Goal: Task Accomplishment & Management: Complete application form

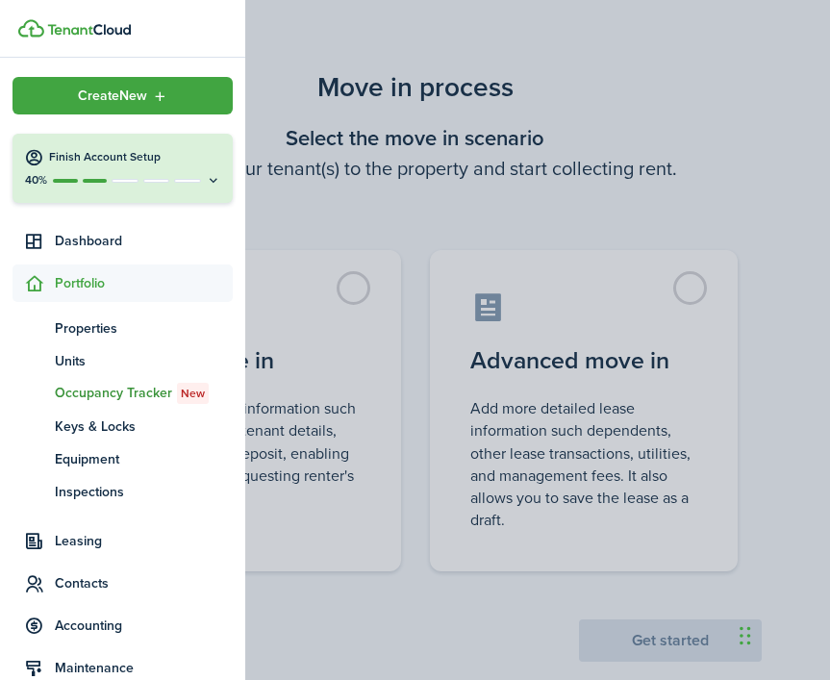
click at [358, 285] on container-opacity at bounding box center [415, 340] width 830 height 680
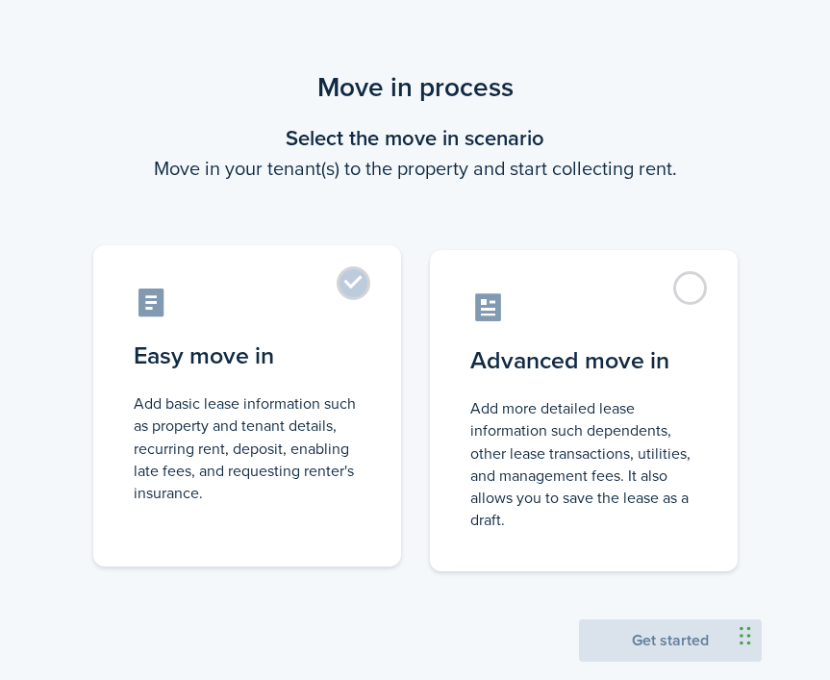
click at [355, 287] on label "Easy move in Add basic lease information such as property and tenant details, r…" at bounding box center [247, 405] width 308 height 321
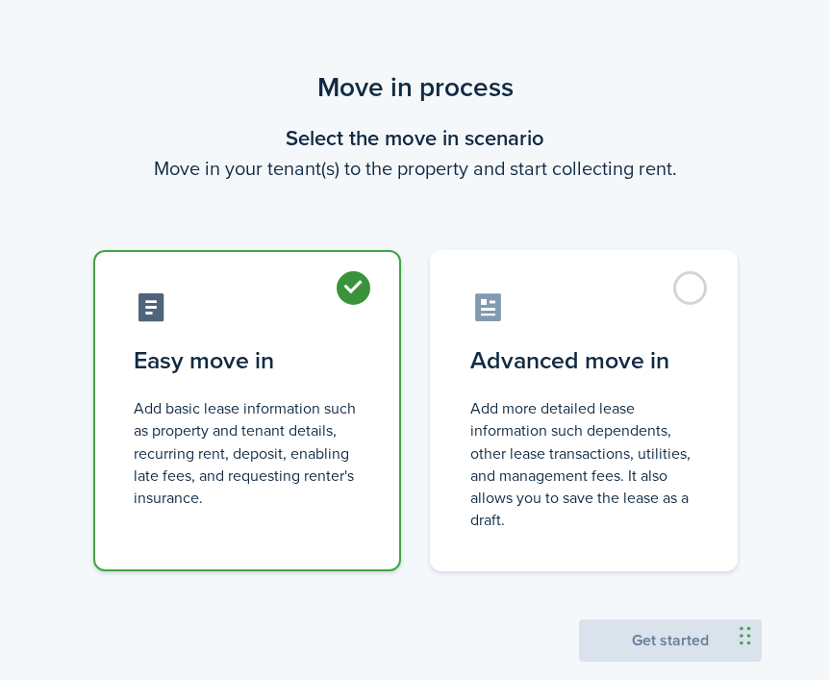
radio input "true"
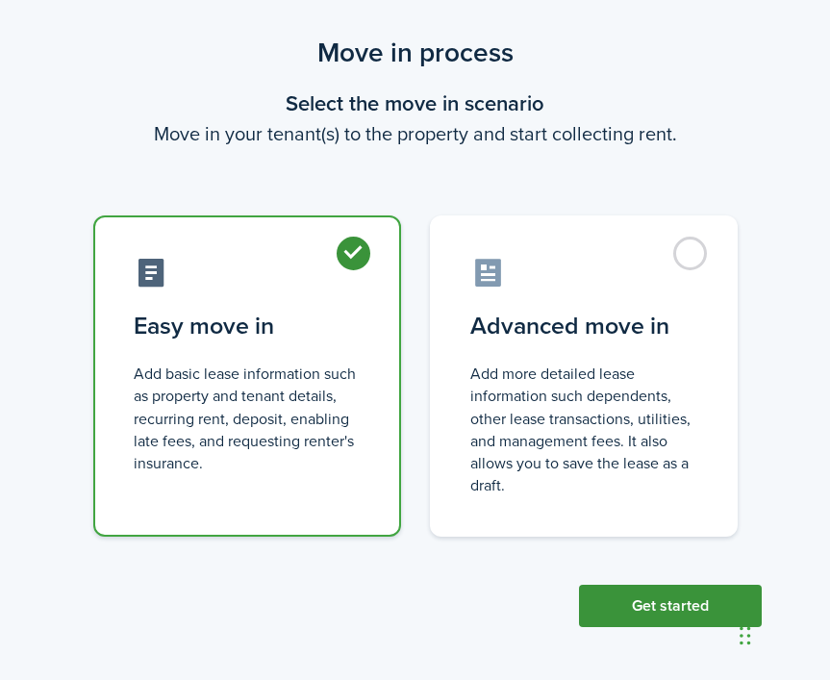
scroll to position [34, 0]
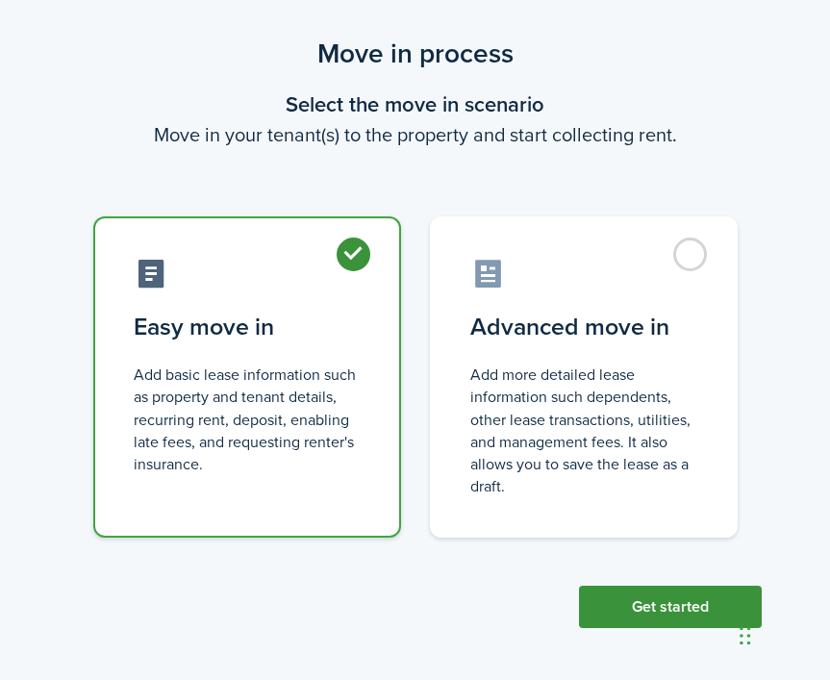
click at [659, 602] on button "Get started" at bounding box center [670, 607] width 183 height 42
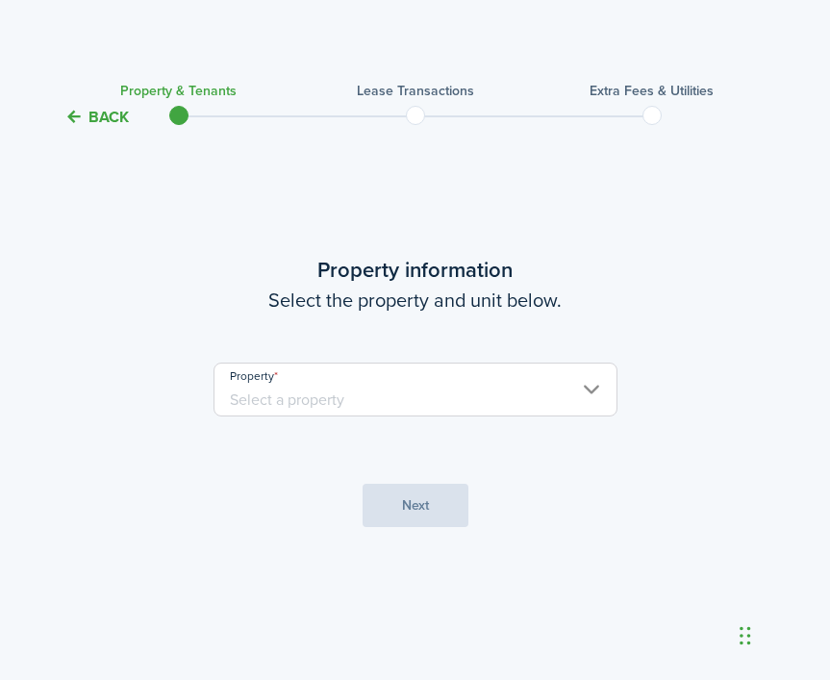
click at [428, 387] on input "Property" at bounding box center [416, 390] width 404 height 54
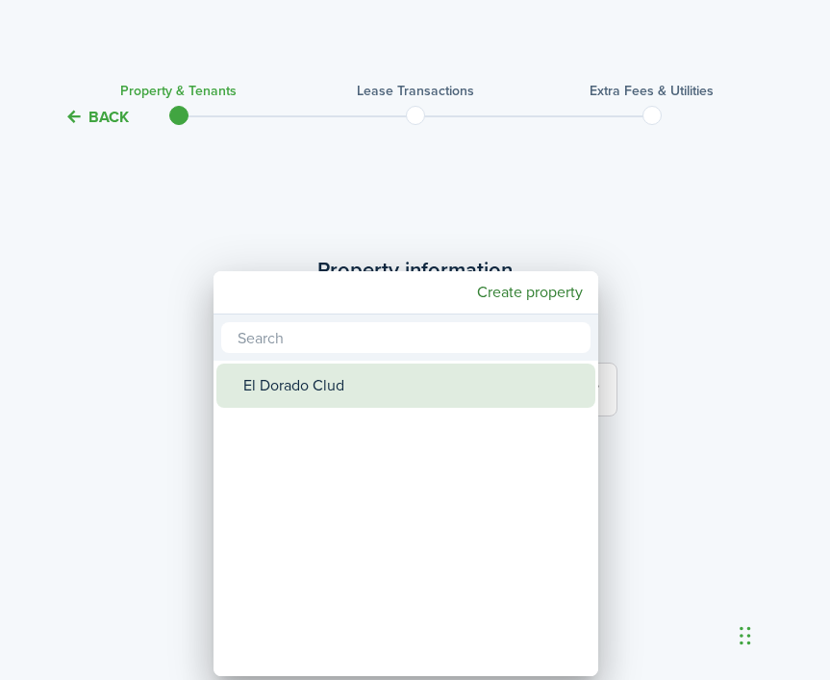
click at [357, 392] on div "El Dorado Clud" at bounding box center [413, 386] width 341 height 44
type input "El Dorado Clud"
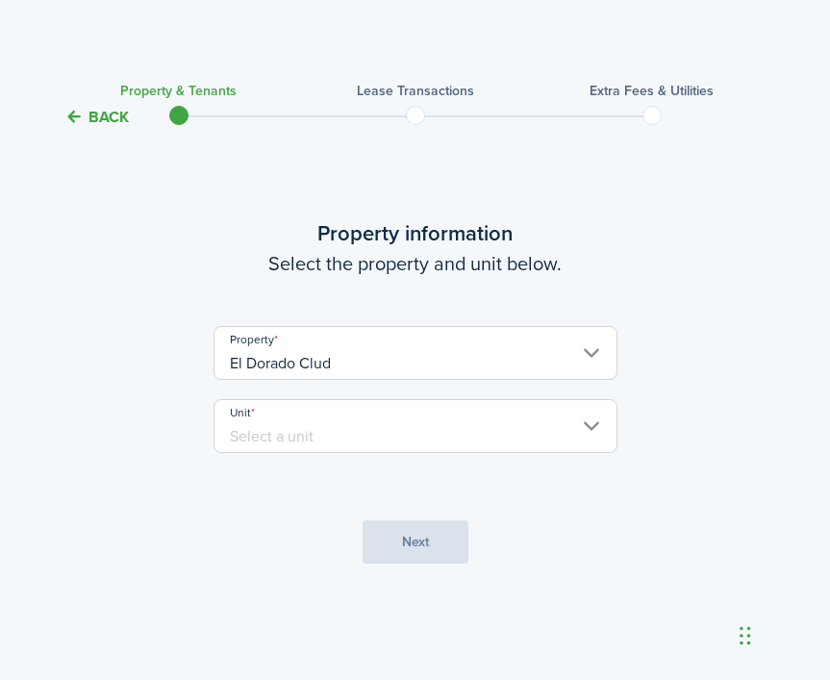
click at [468, 434] on input "Unit" at bounding box center [416, 426] width 404 height 54
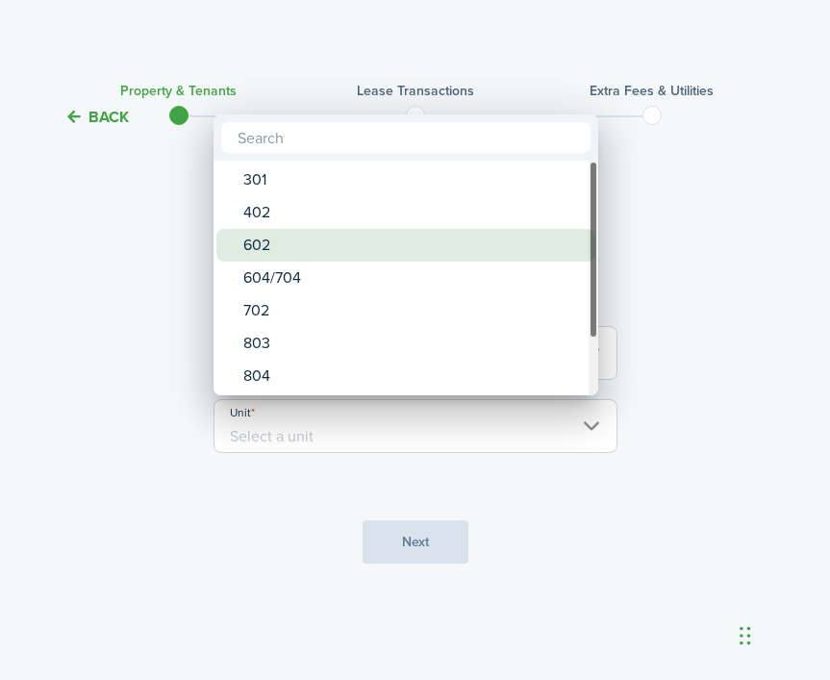
click at [312, 250] on div "602" at bounding box center [413, 245] width 341 height 33
type input "602"
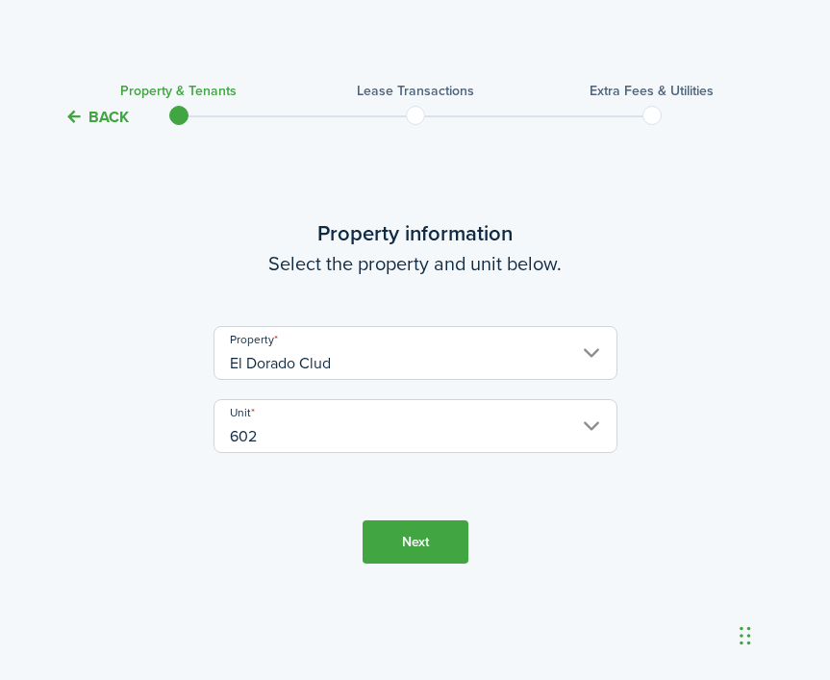
scroll to position [2, 0]
click at [397, 556] on button "Next" at bounding box center [416, 541] width 106 height 43
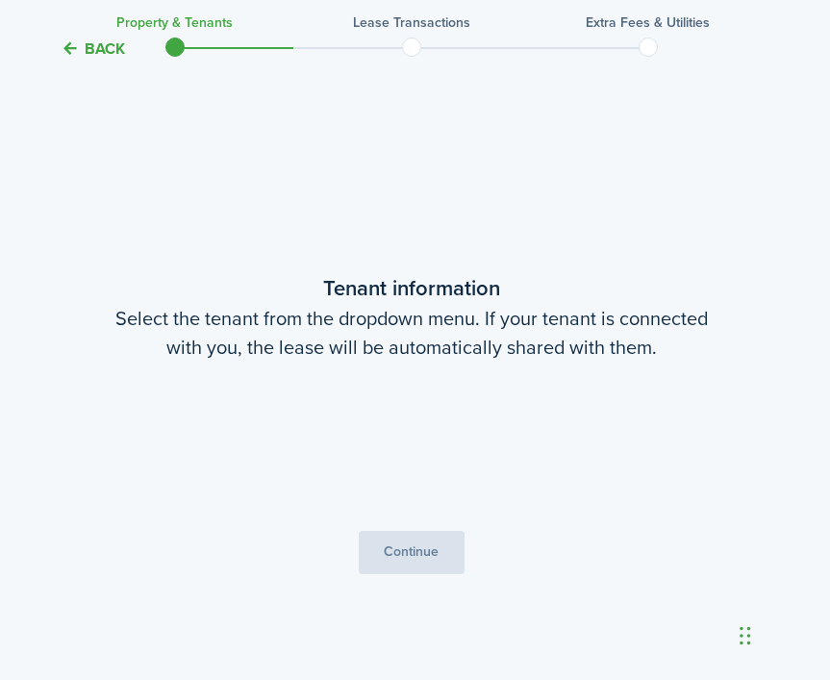
scroll to position [551, 4]
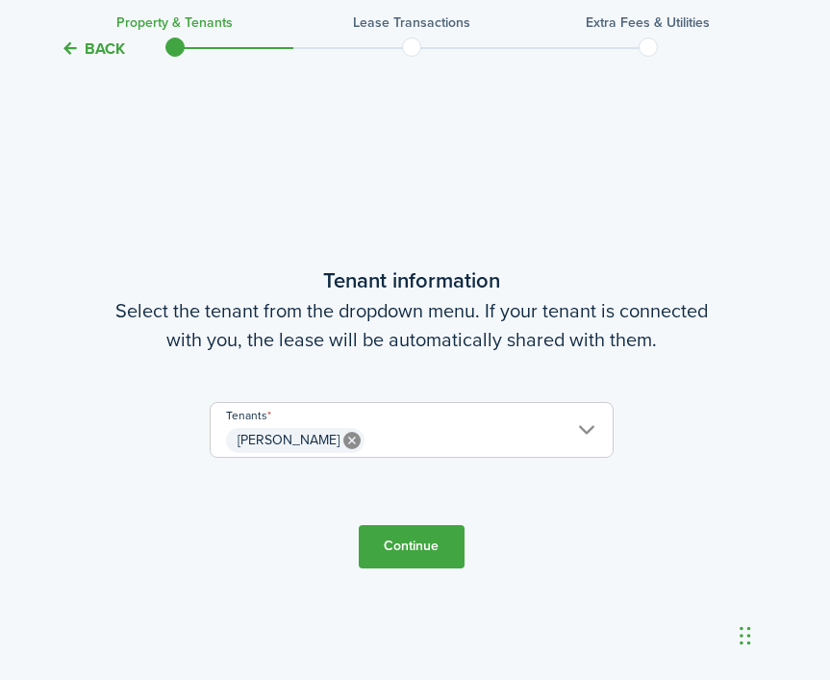
click at [402, 548] on button "Continue" at bounding box center [412, 546] width 106 height 43
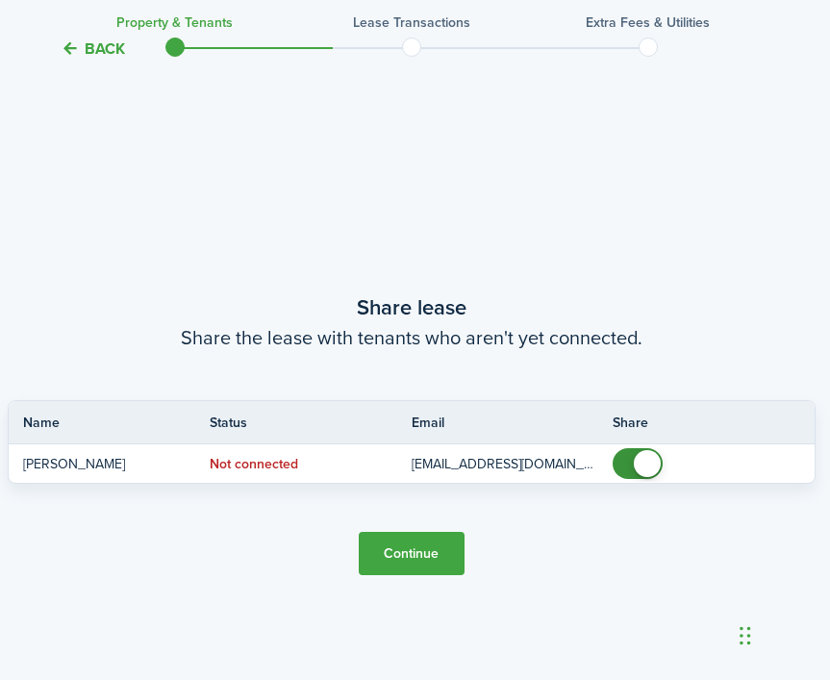
scroll to position [1231, 4]
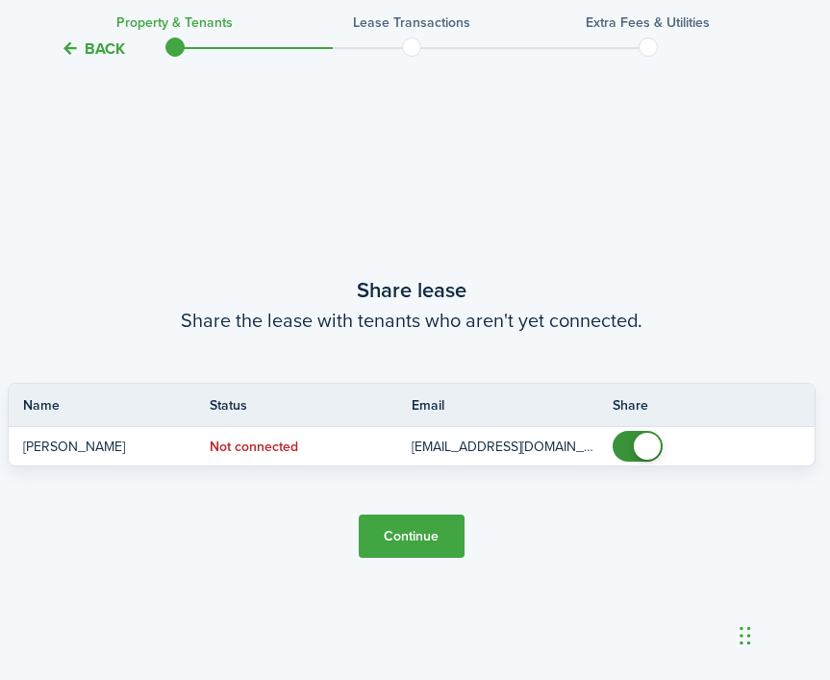
click at [413, 531] on button "Continue" at bounding box center [412, 536] width 106 height 43
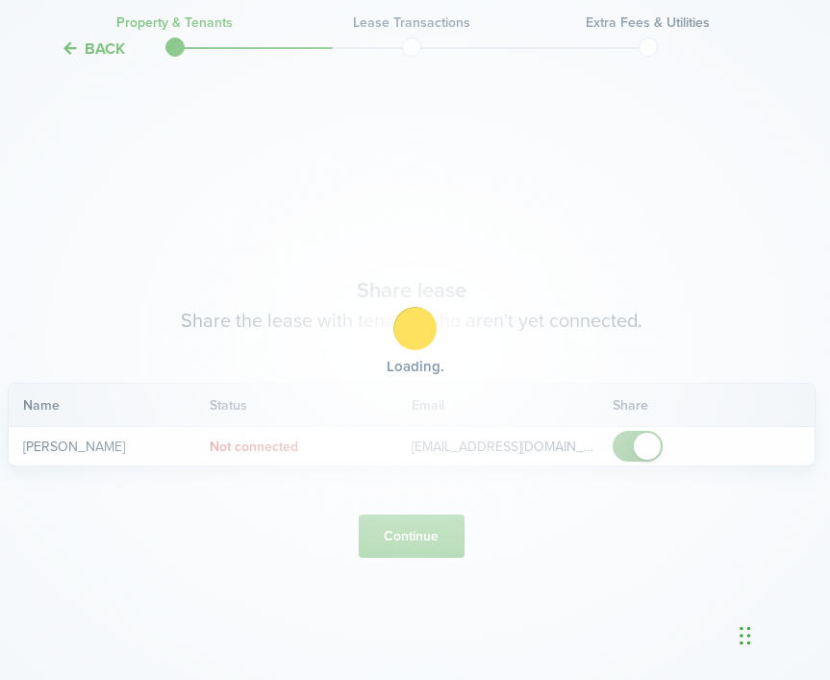
scroll to position [0, 4]
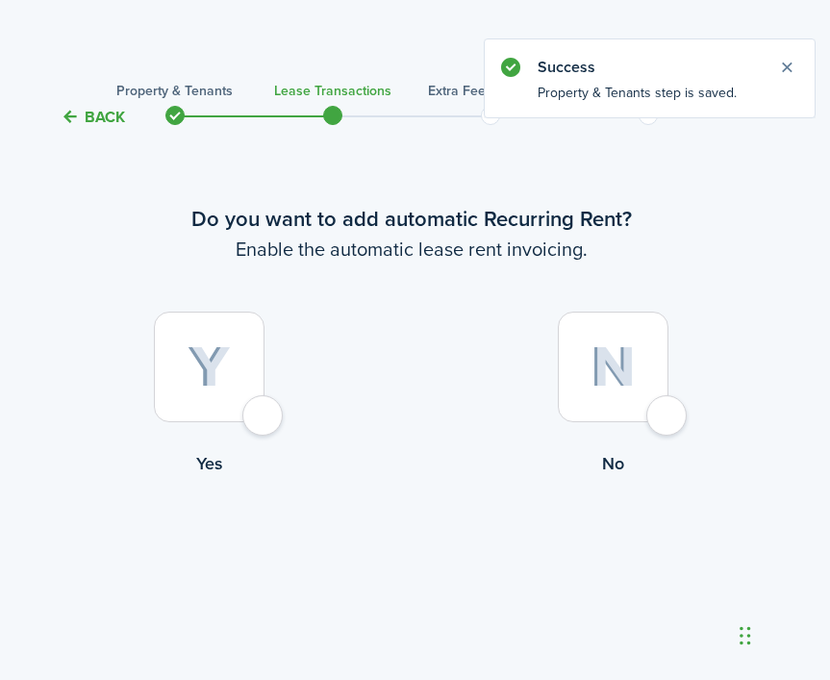
click at [668, 418] on div at bounding box center [613, 367] width 111 height 111
radio input "true"
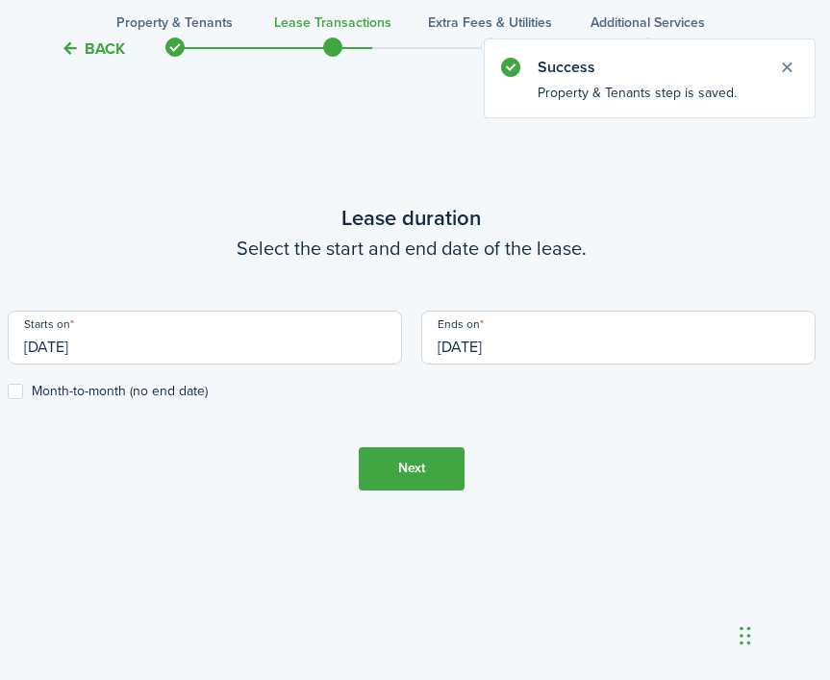
scroll to position [625, 4]
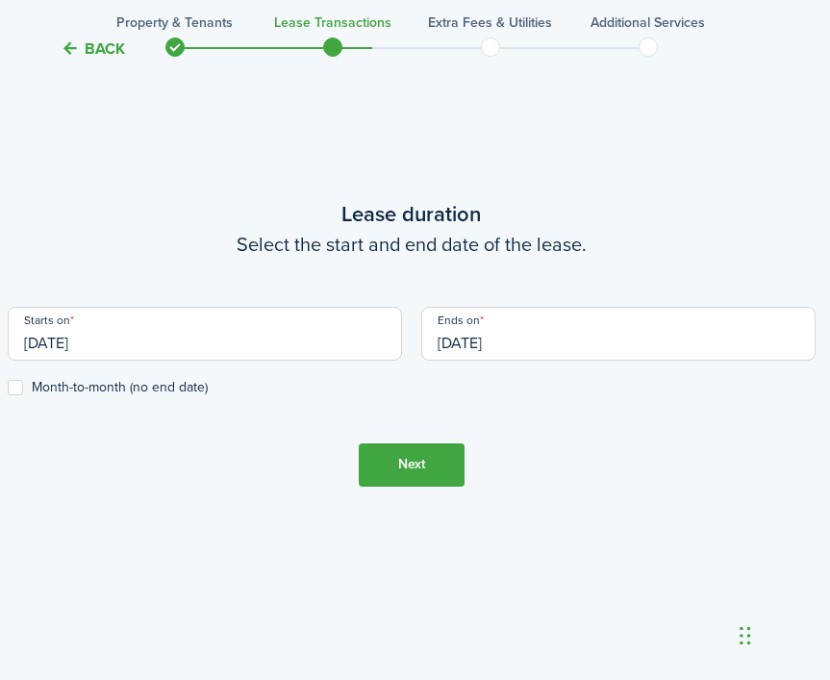
click at [157, 346] on input "[DATE]" at bounding box center [205, 334] width 394 height 54
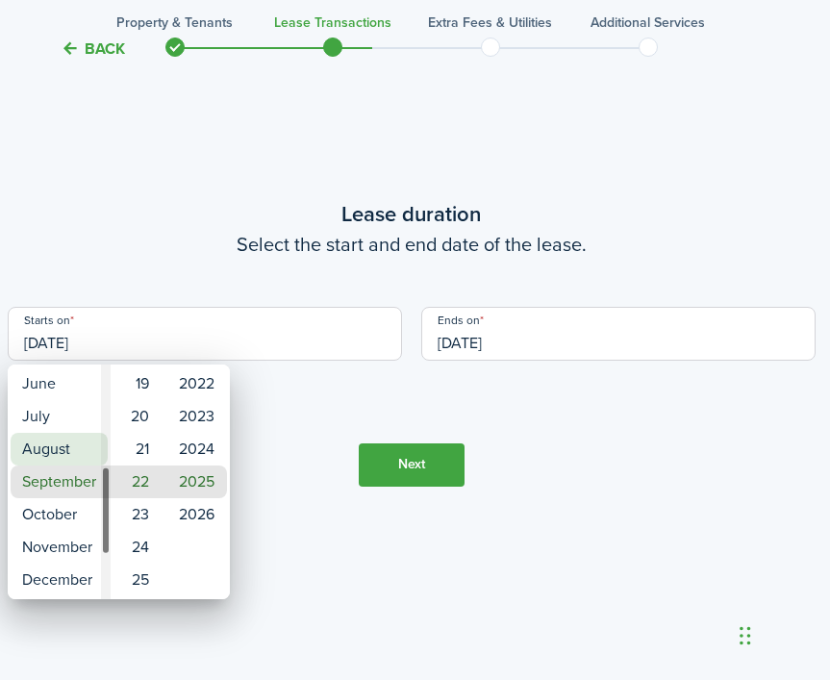
click at [50, 453] on mbsc-wheel-item "August" at bounding box center [59, 449] width 97 height 33
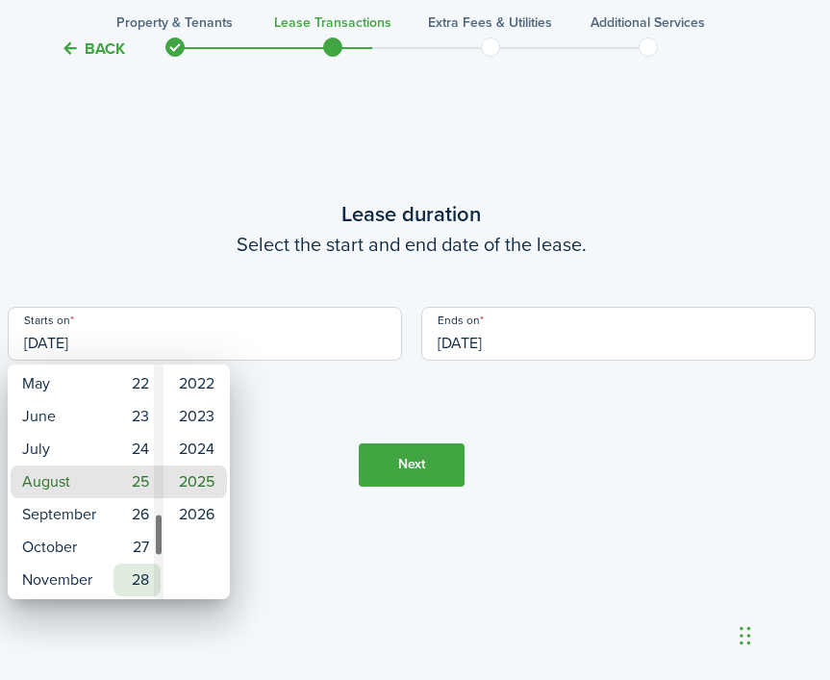
click at [137, 576] on mbsc-wheel-item "28" at bounding box center [137, 580] width 47 height 33
click at [541, 339] on div at bounding box center [415, 340] width 1138 height 988
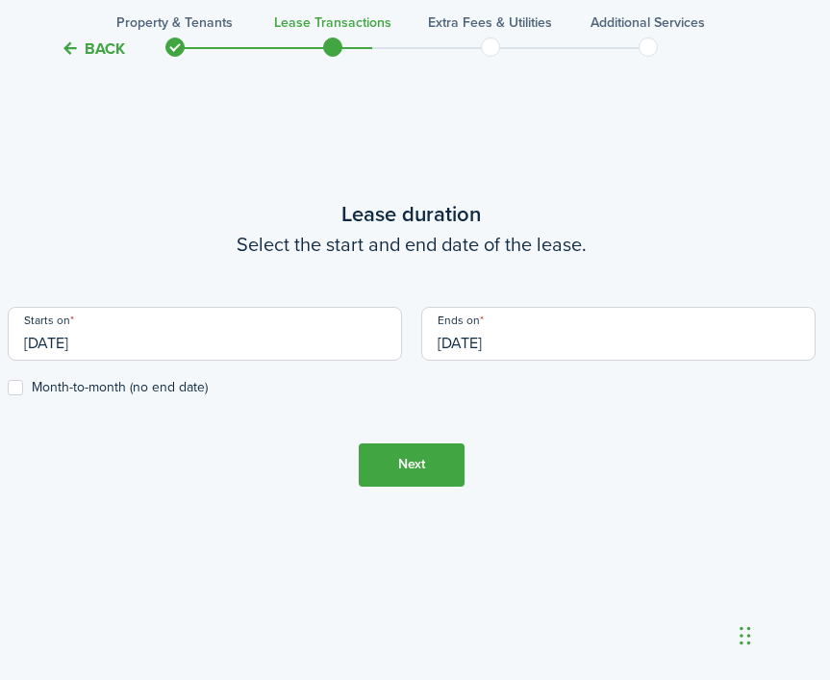
click at [169, 341] on input "[DATE]" at bounding box center [205, 334] width 394 height 54
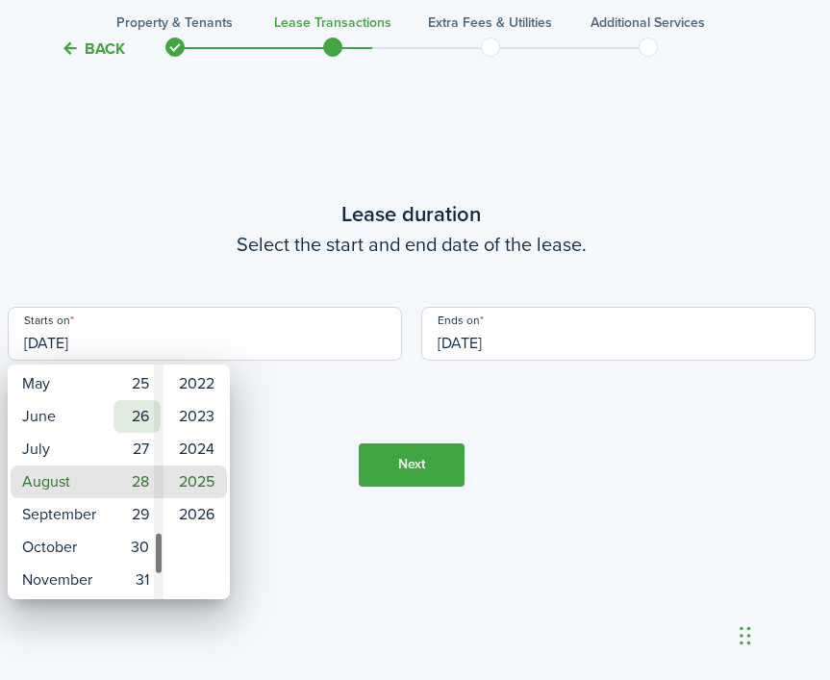
click at [150, 413] on mbsc-wheel-item "26" at bounding box center [137, 416] width 47 height 33
type input "[DATE]"
click at [529, 341] on div at bounding box center [415, 340] width 1138 height 988
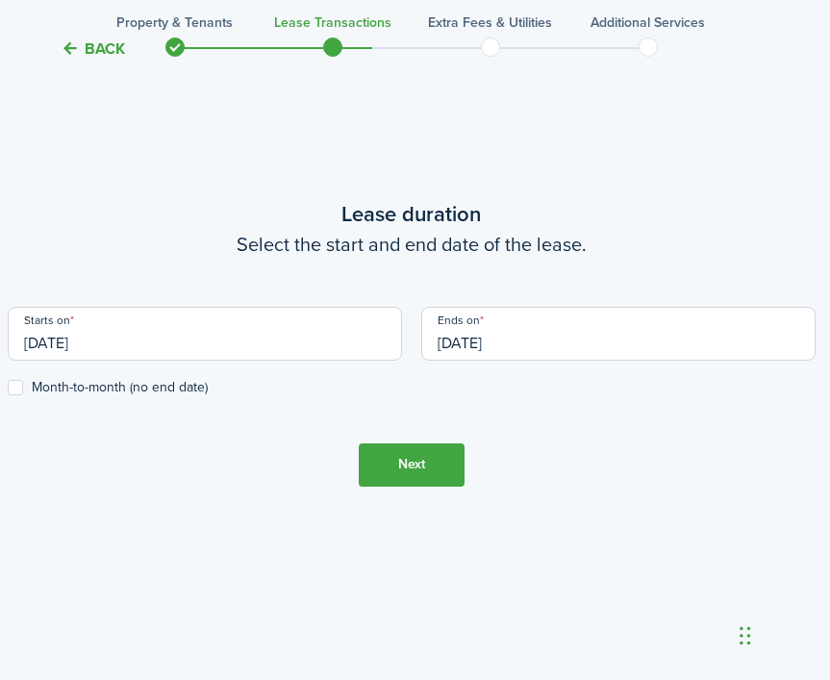
click at [569, 333] on input "[DATE]" at bounding box center [618, 334] width 394 height 54
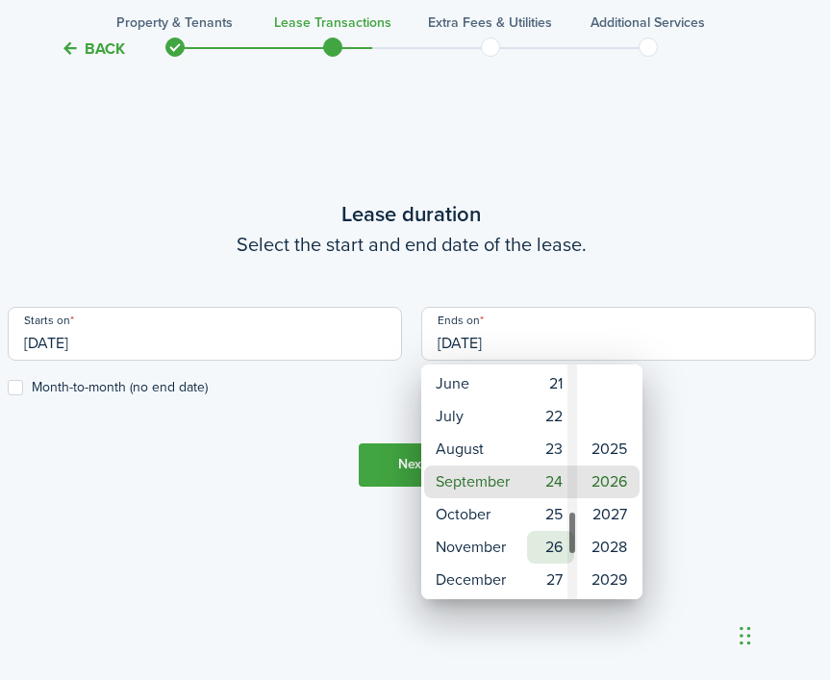
click at [549, 543] on mbsc-wheel-item "26" at bounding box center [550, 547] width 47 height 33
type input "[DATE]"
click at [275, 546] on div at bounding box center [415, 340] width 1138 height 988
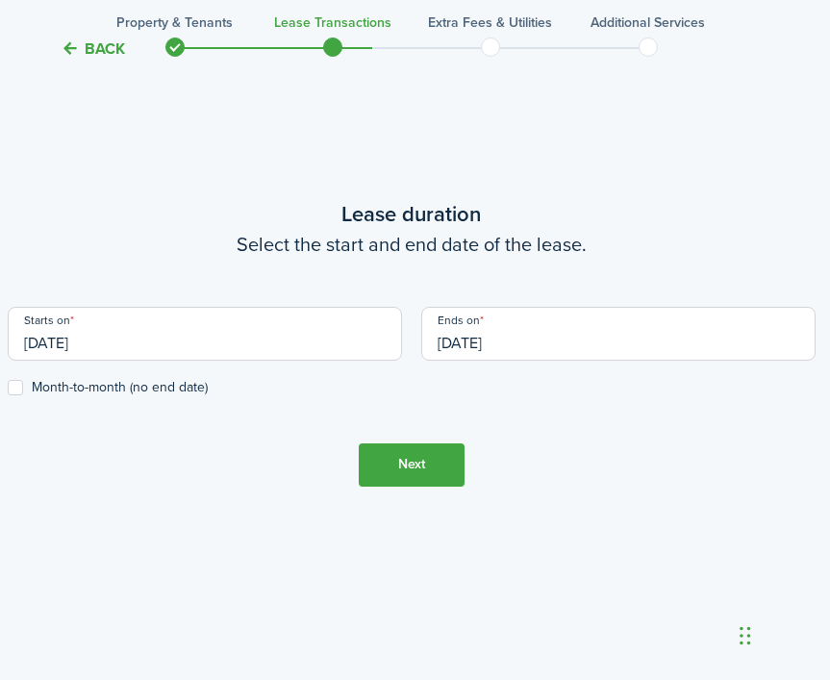
click at [405, 464] on button "Next" at bounding box center [412, 464] width 106 height 43
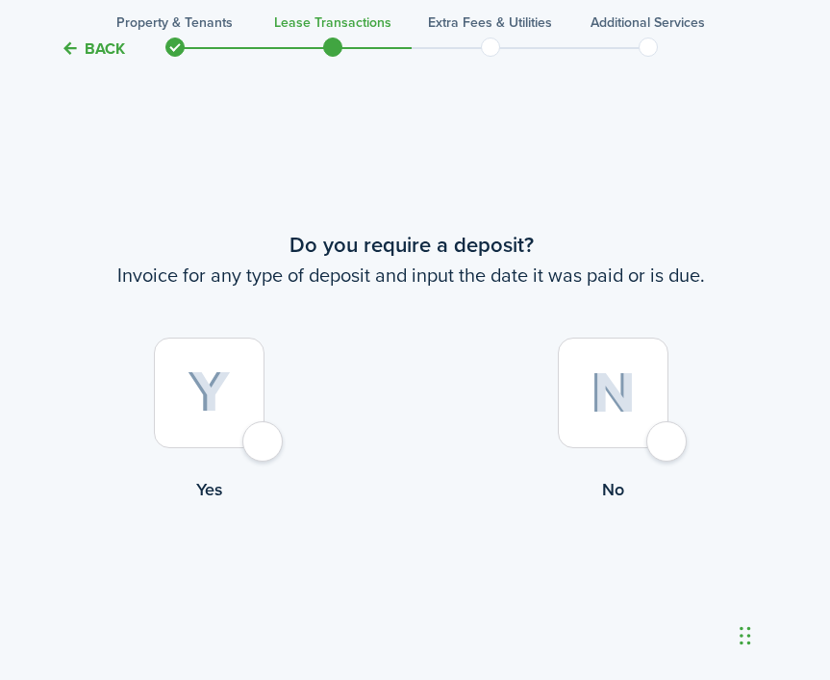
scroll to position [628, 4]
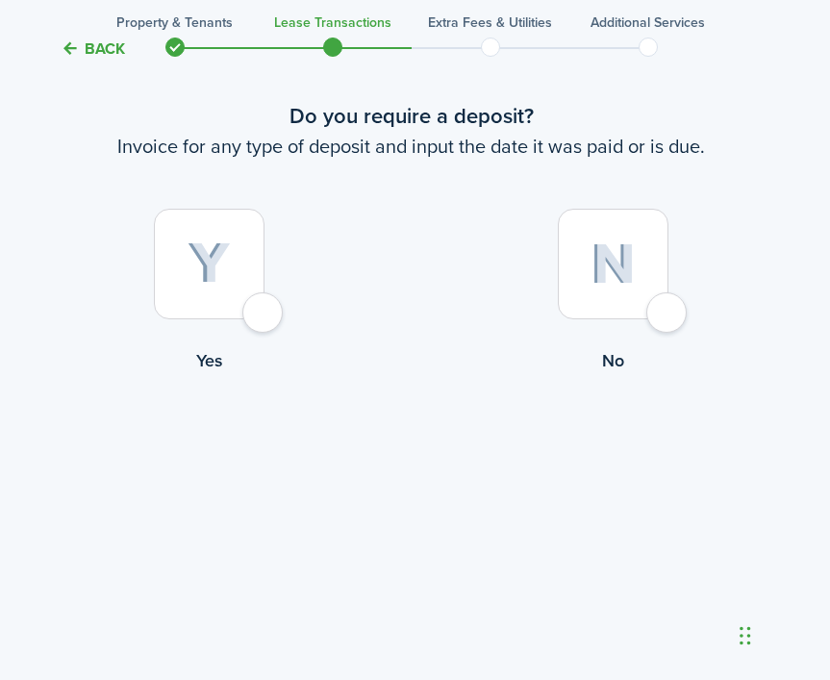
click at [259, 305] on div at bounding box center [209, 264] width 111 height 111
radio input "true"
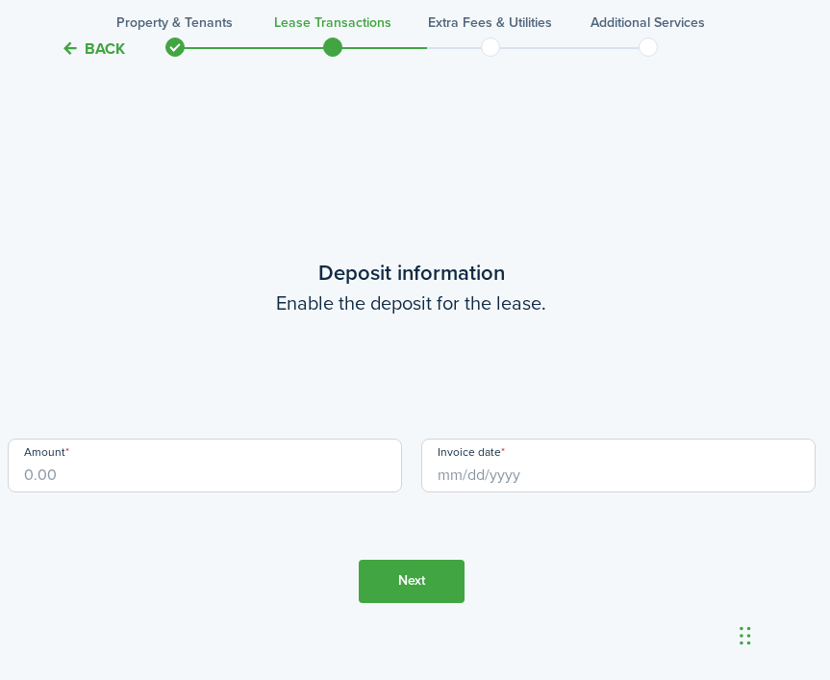
scroll to position [1911, 4]
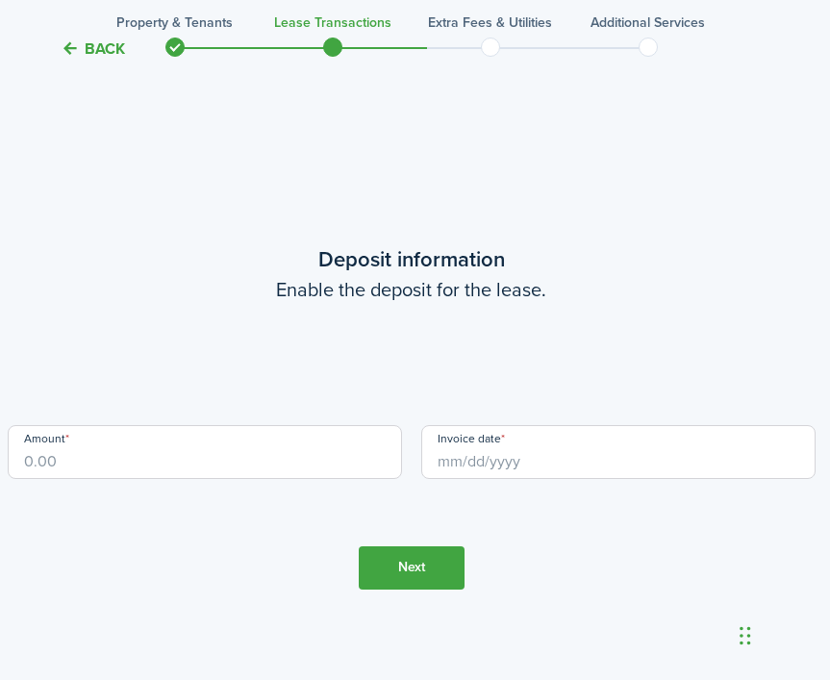
click at [253, 457] on input "Amount" at bounding box center [205, 452] width 394 height 54
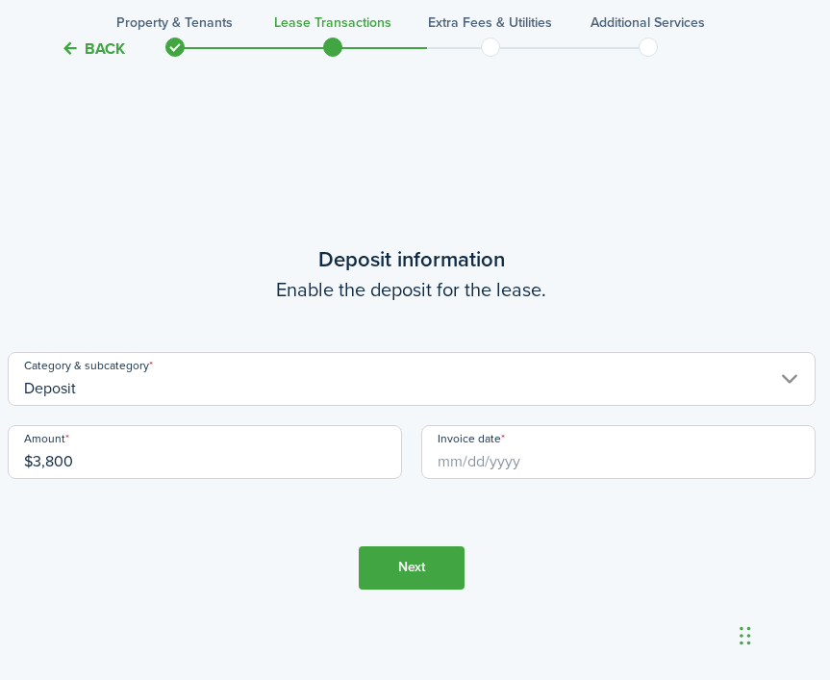
click at [525, 450] on input "Invoice date" at bounding box center [618, 452] width 394 height 54
type input "$3,800.00"
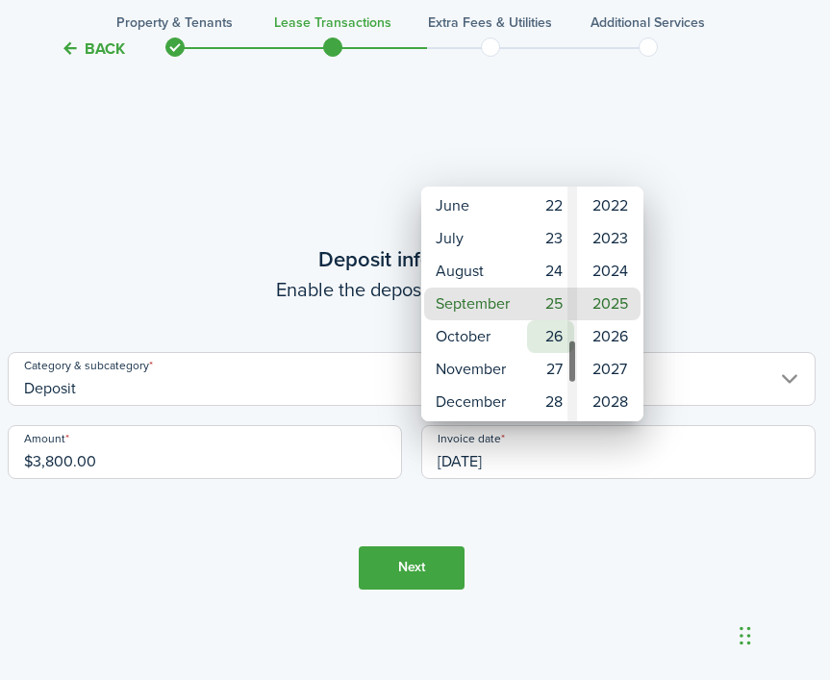
click at [553, 338] on mbsc-wheel-item "26" at bounding box center [550, 336] width 47 height 33
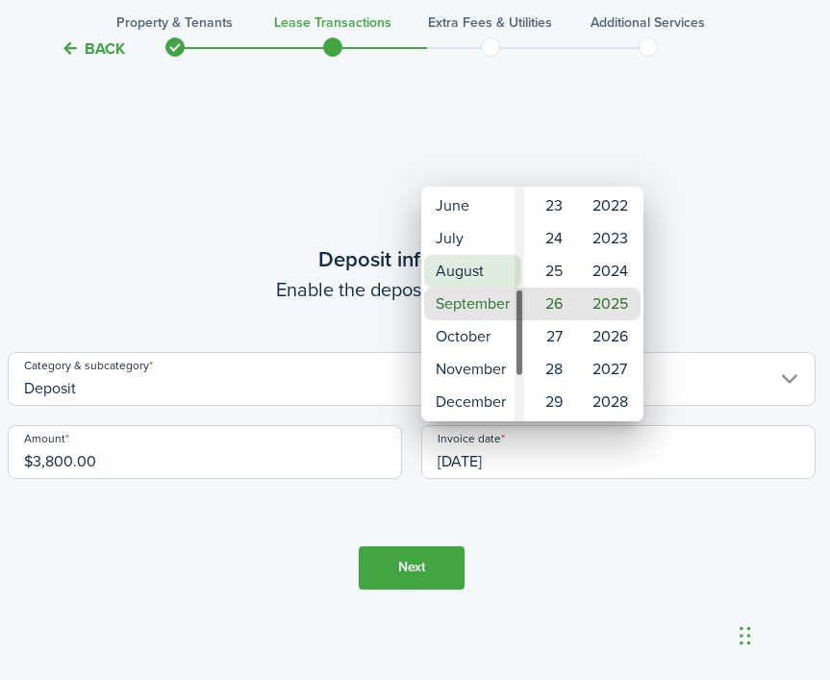
click at [457, 267] on mbsc-wheel-item "August" at bounding box center [472, 271] width 97 height 33
type input "[DATE]"
click at [377, 570] on div at bounding box center [415, 340] width 1138 height 988
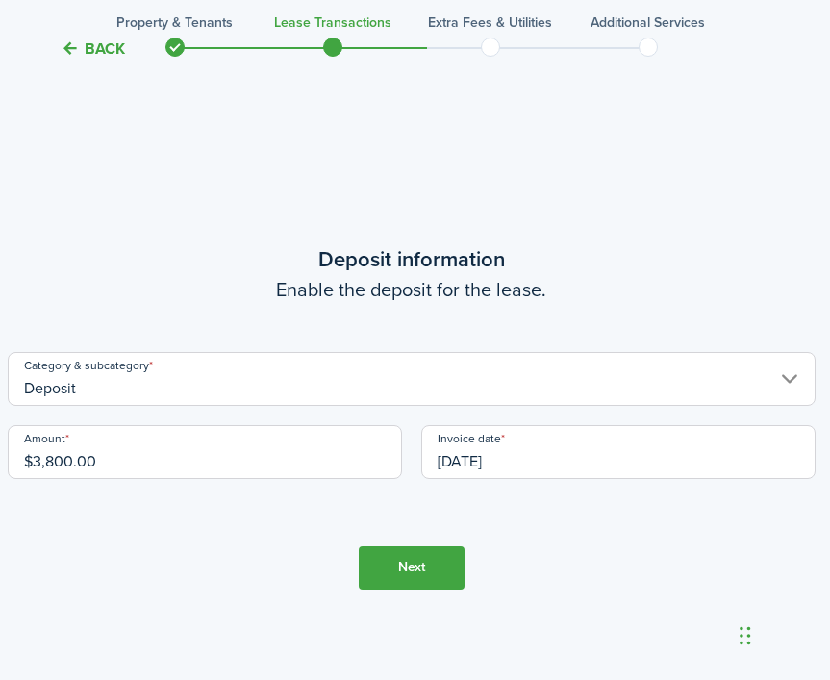
click at [409, 571] on button "Next" at bounding box center [412, 567] width 106 height 43
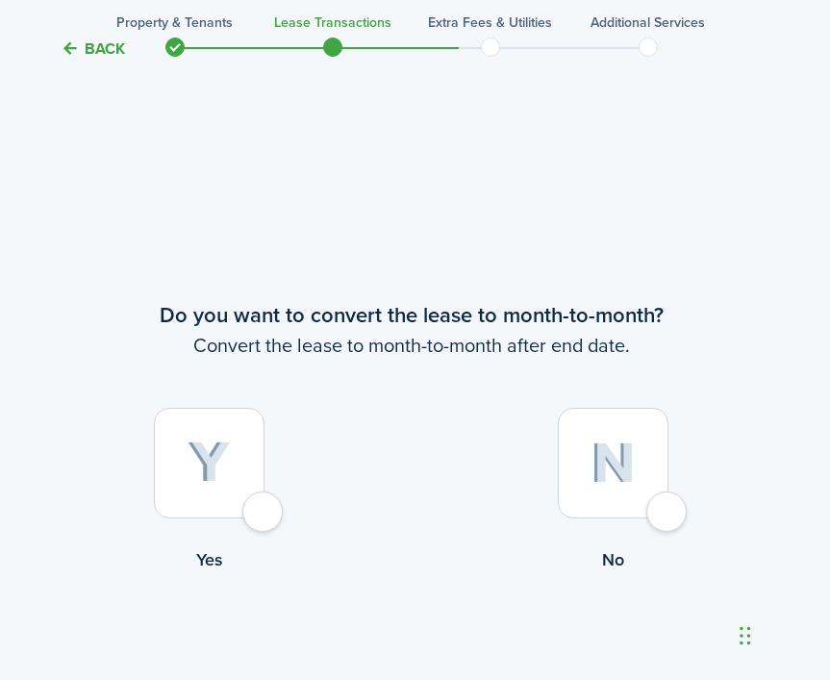
scroll to position [2591, 4]
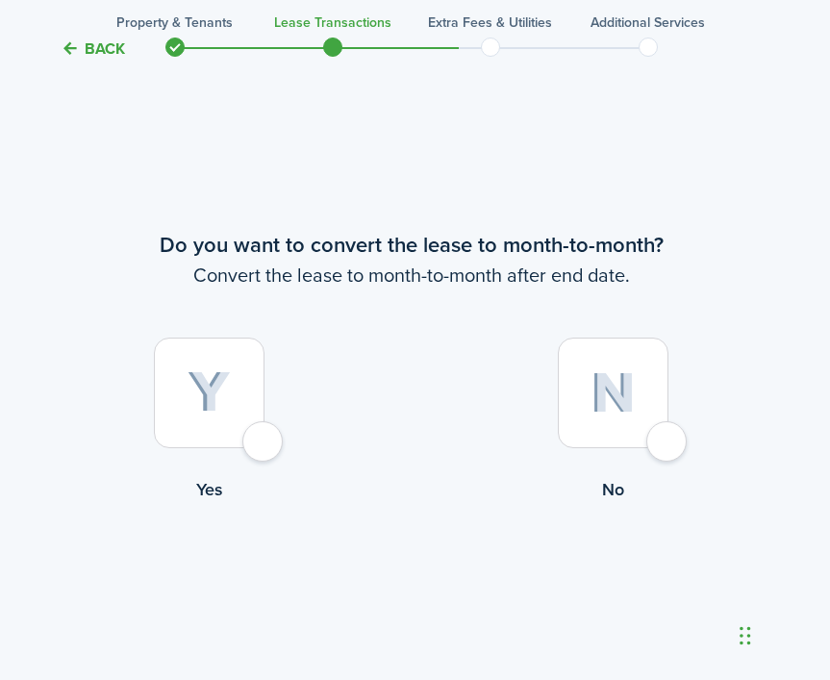
click at [657, 438] on div at bounding box center [613, 393] width 111 height 111
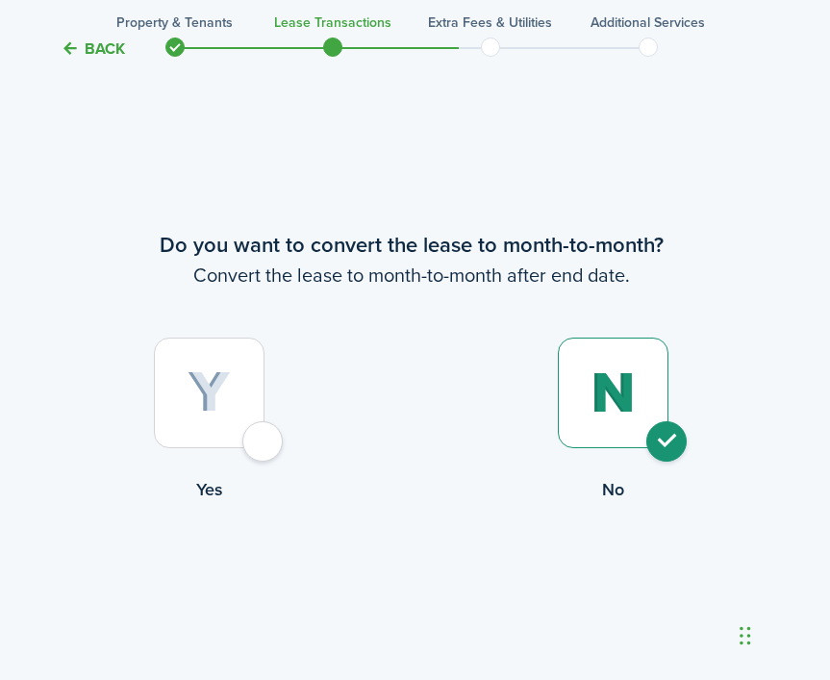
radio input "true"
click at [416, 580] on button "Continue" at bounding box center [412, 581] width 106 height 43
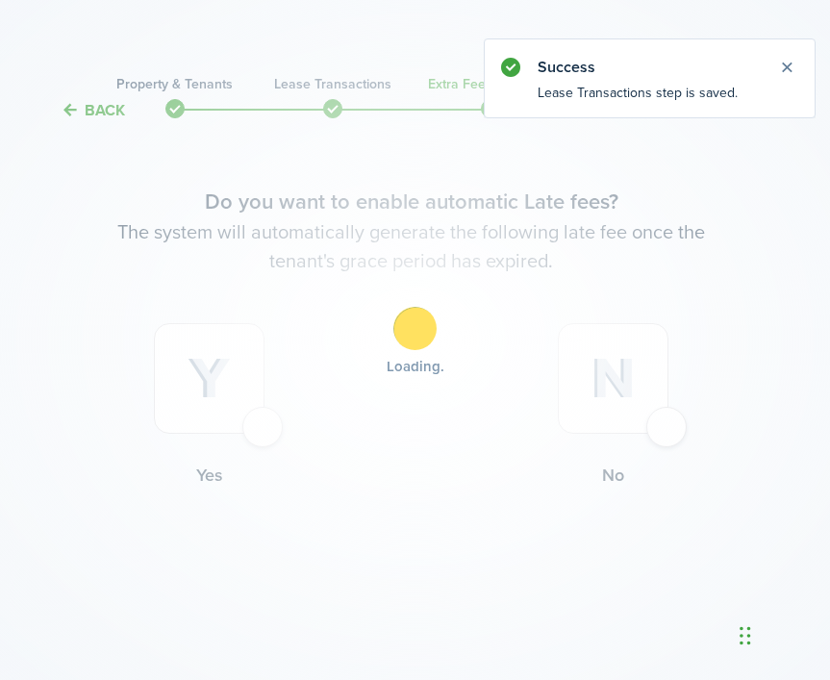
scroll to position [0, 4]
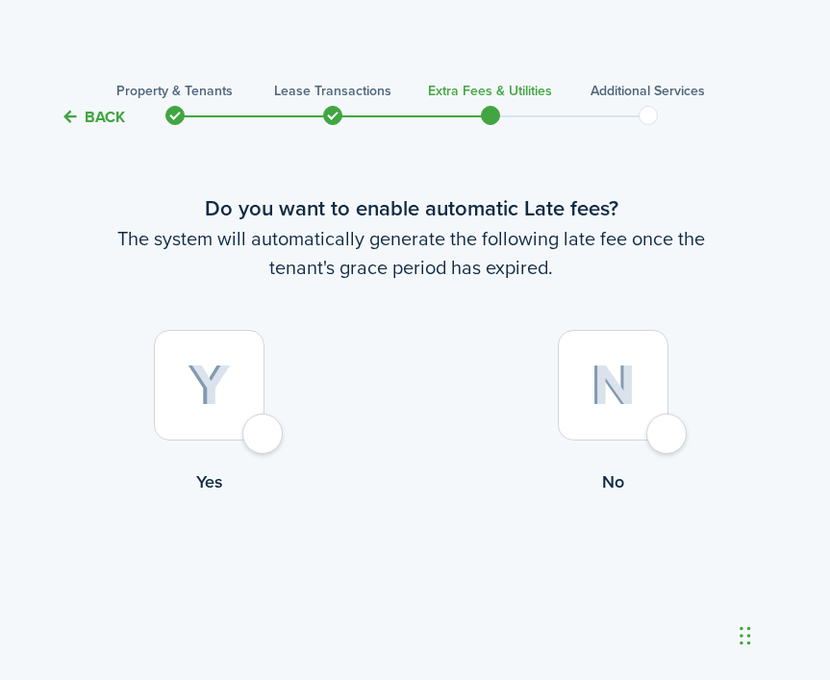
click at [259, 438] on div at bounding box center [209, 385] width 111 height 111
radio input "true"
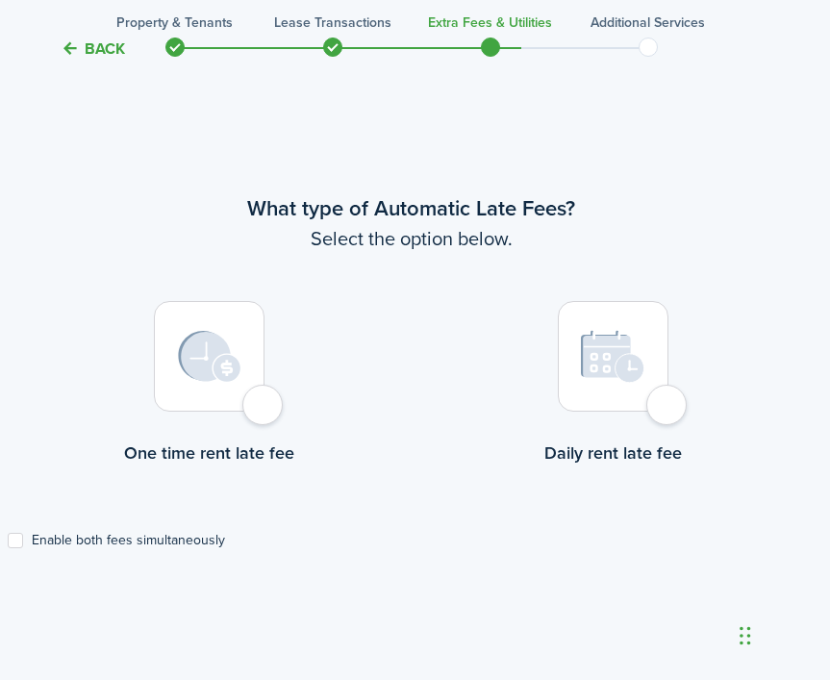
click at [261, 412] on div at bounding box center [209, 356] width 111 height 111
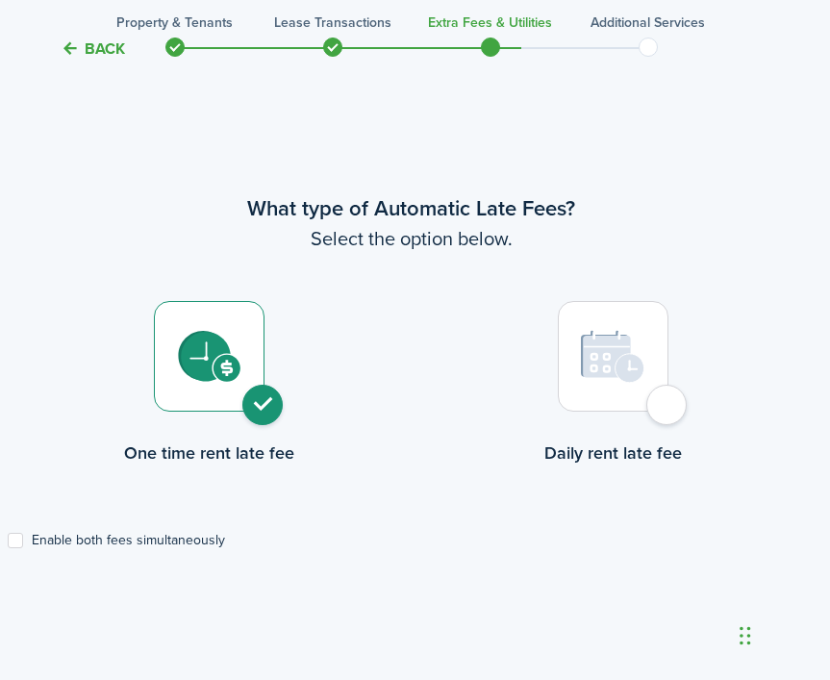
radio input "true"
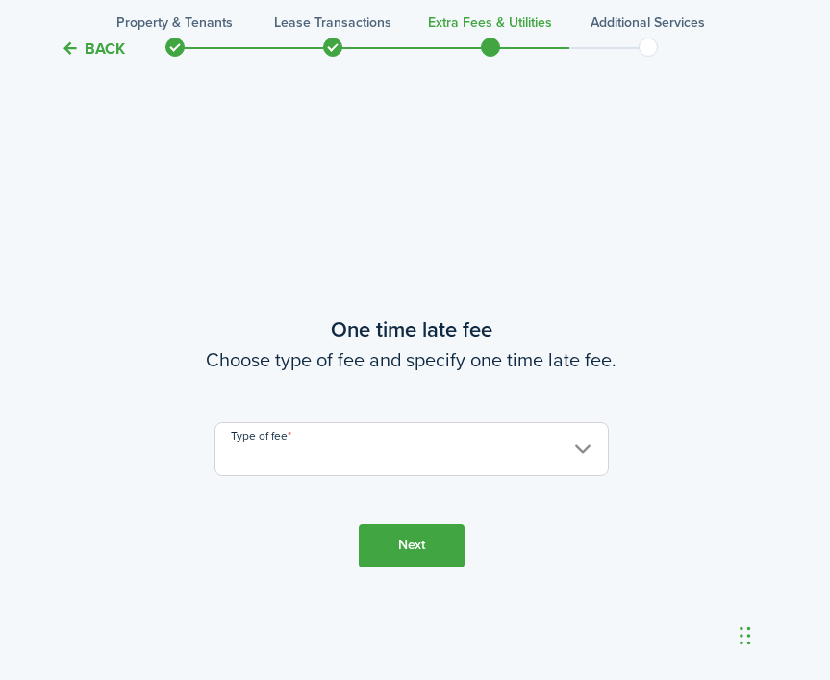
scroll to position [1238, 4]
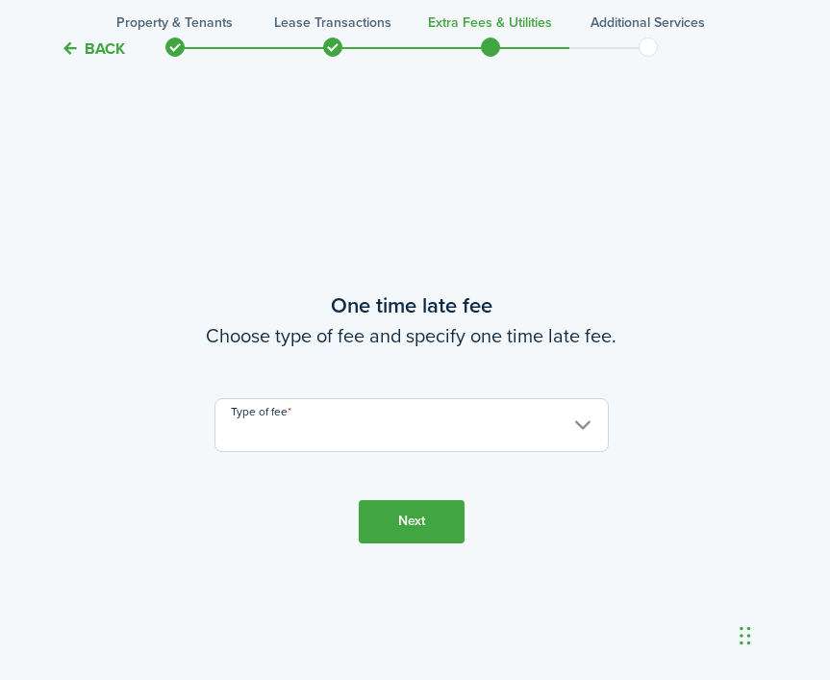
click at [268, 434] on input "Type of fee" at bounding box center [412, 425] width 394 height 54
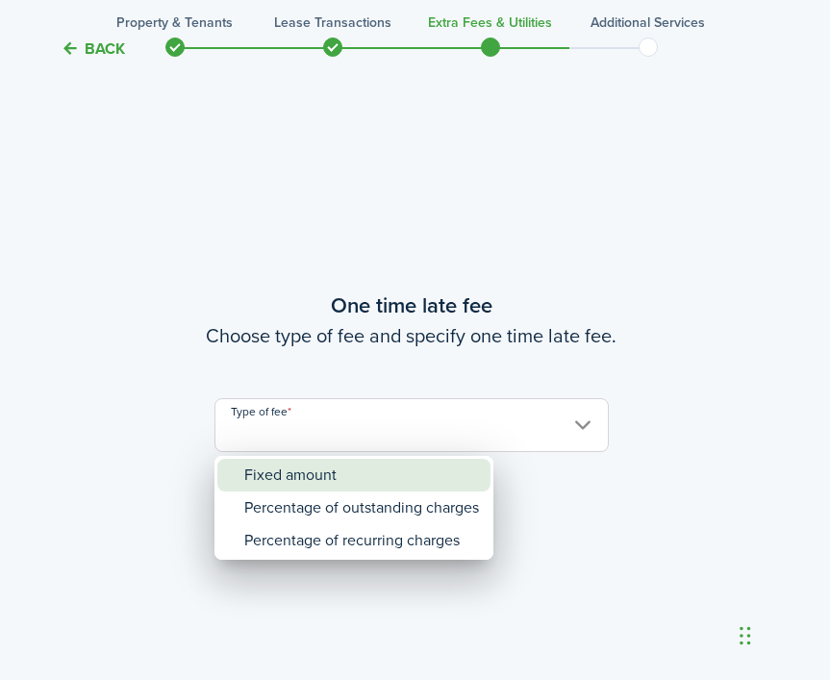
click at [266, 483] on div "Fixed amount" at bounding box center [361, 475] width 235 height 33
type input "Fixed amount"
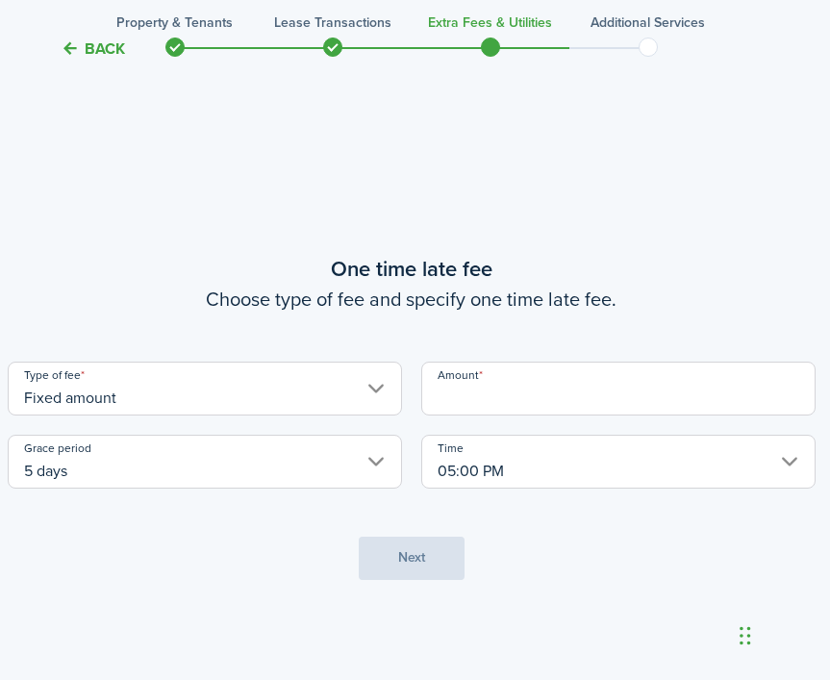
click at [337, 463] on input "5 days" at bounding box center [205, 462] width 394 height 54
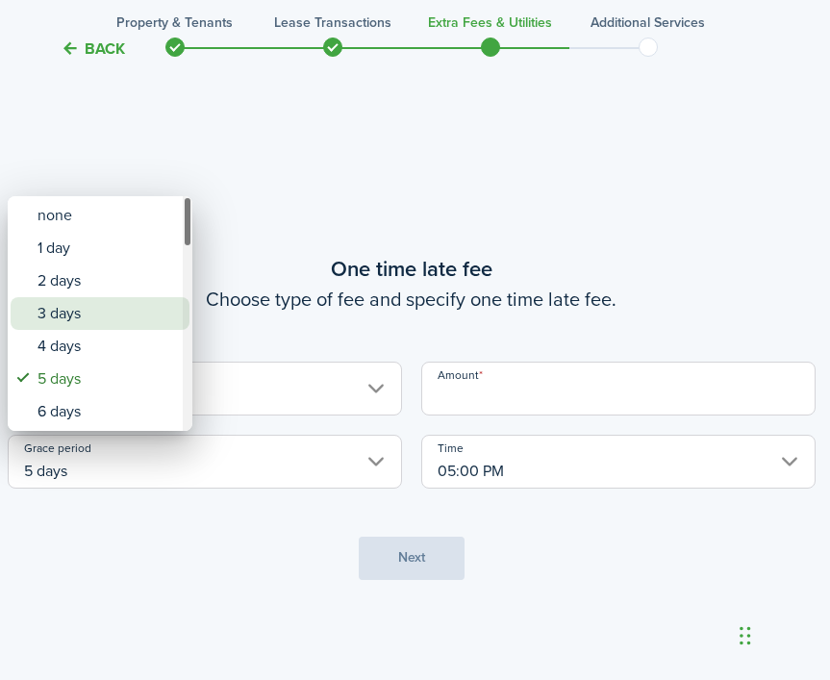
click at [82, 316] on div "3 days" at bounding box center [108, 313] width 140 height 33
type input "3 days"
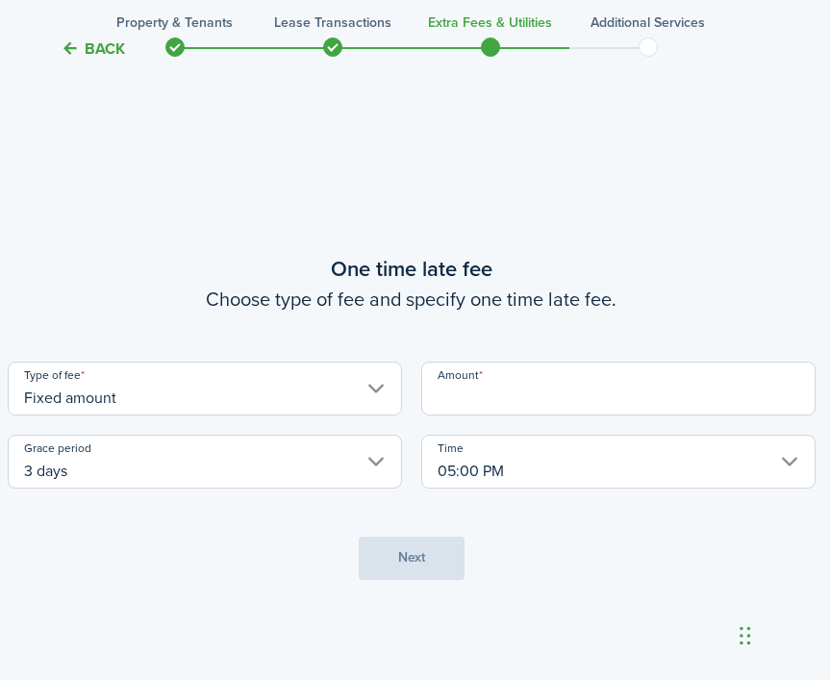
click at [503, 396] on input "Amount" at bounding box center [618, 389] width 394 height 54
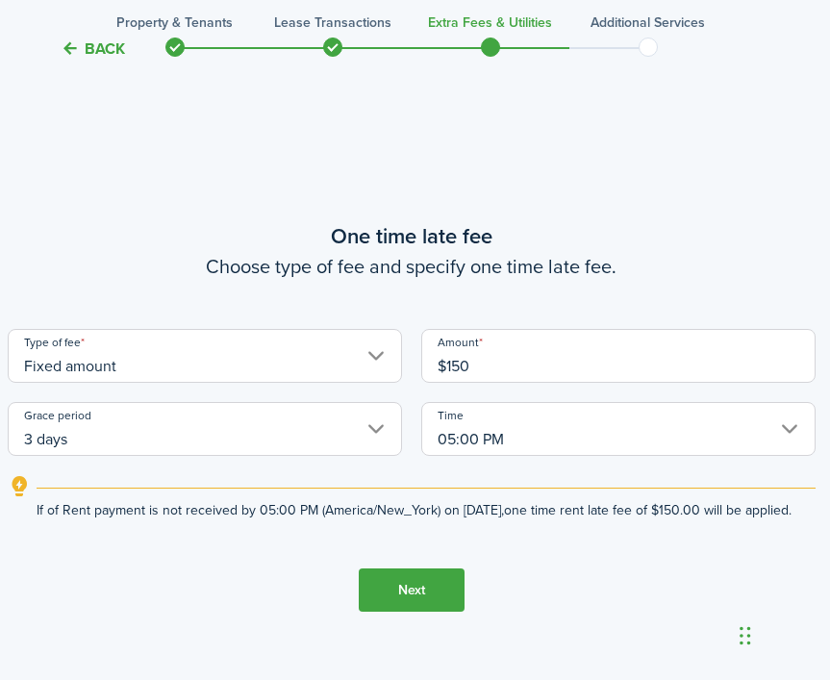
type input "$150.00"
click at [400, 612] on button "Next" at bounding box center [412, 590] width 106 height 43
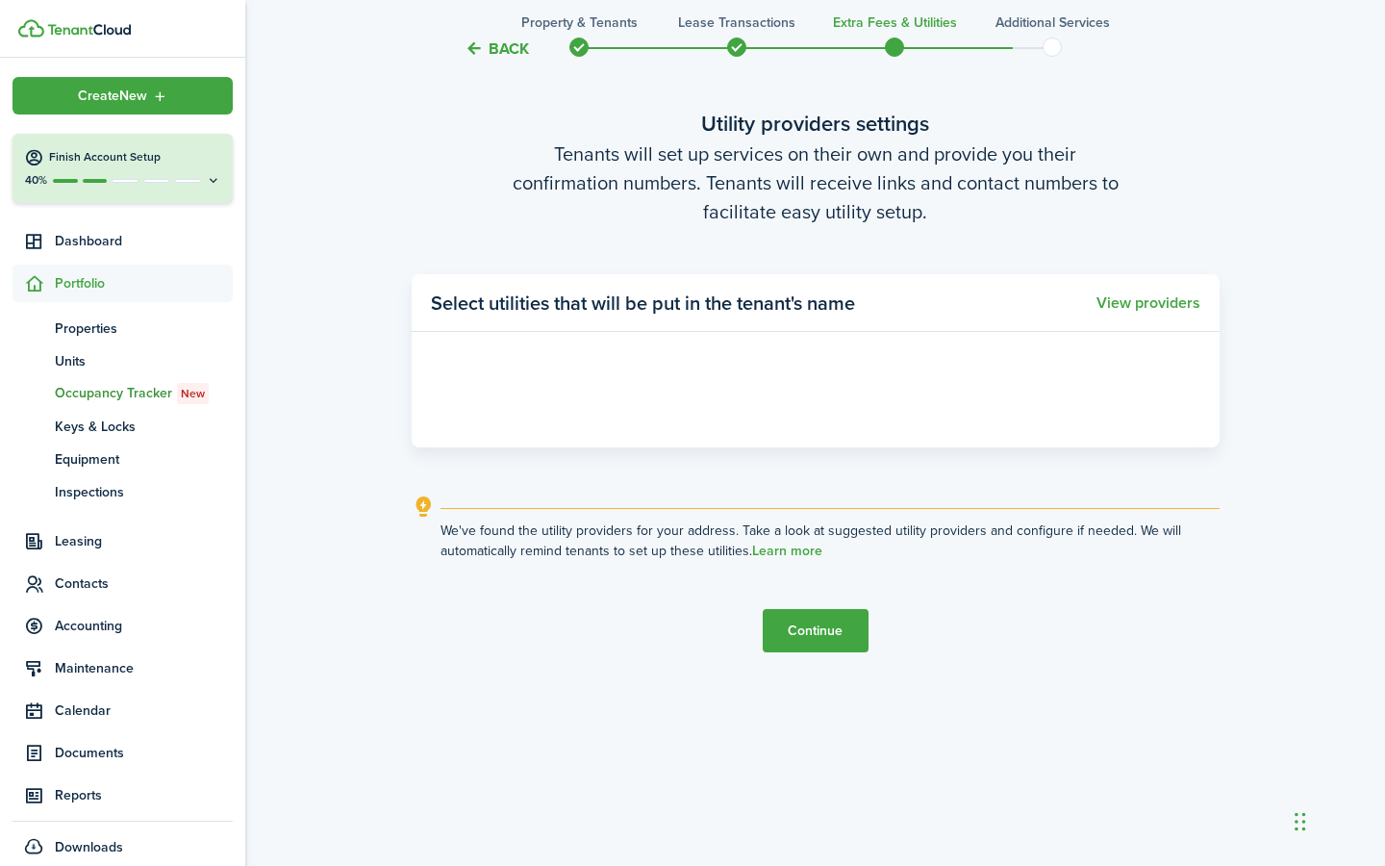
scroll to position [2597, 0]
click at [1146, 300] on button "View providers" at bounding box center [1149, 302] width 104 height 17
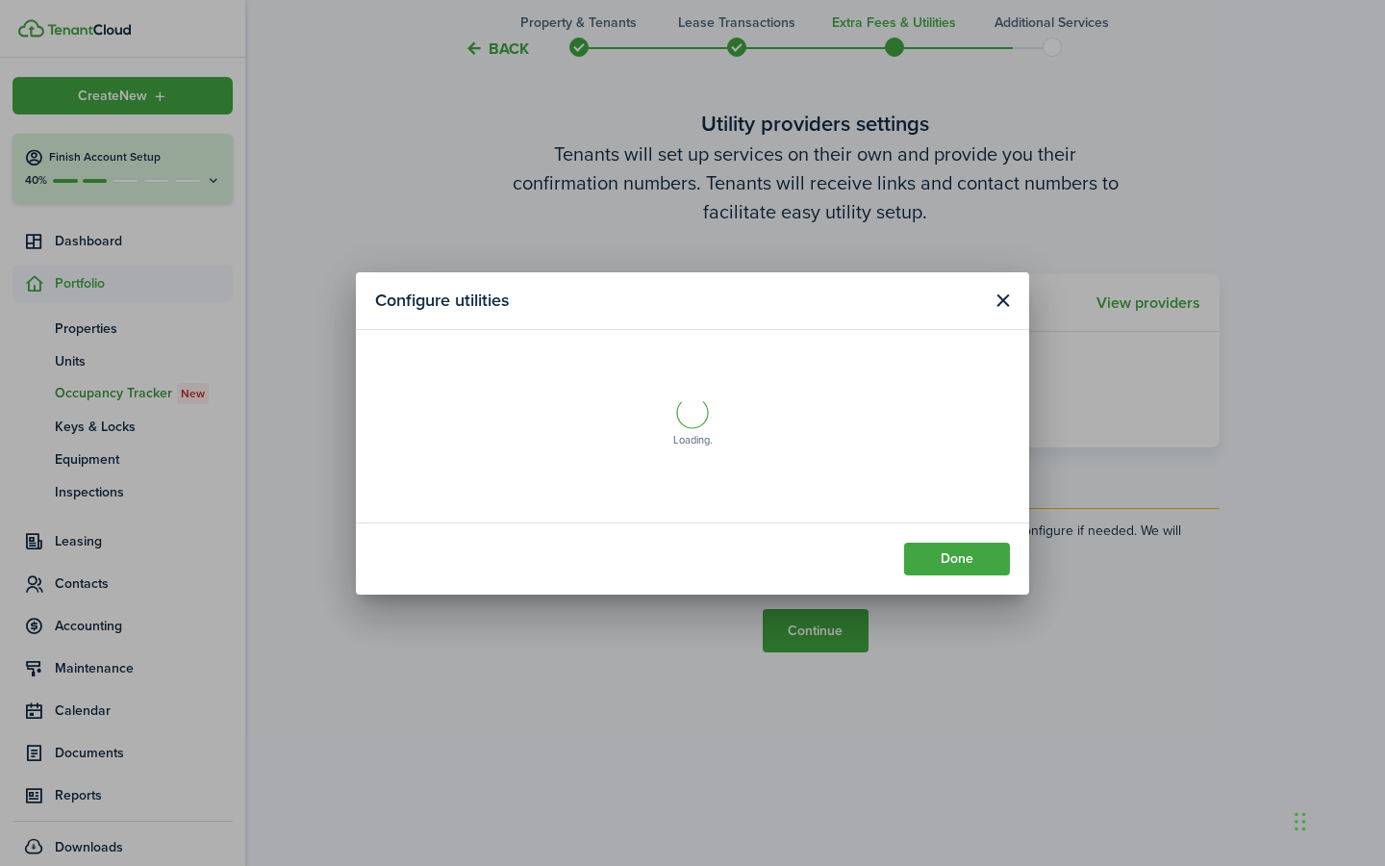
click at [999, 292] on button "Close modal" at bounding box center [1003, 301] width 24 height 24
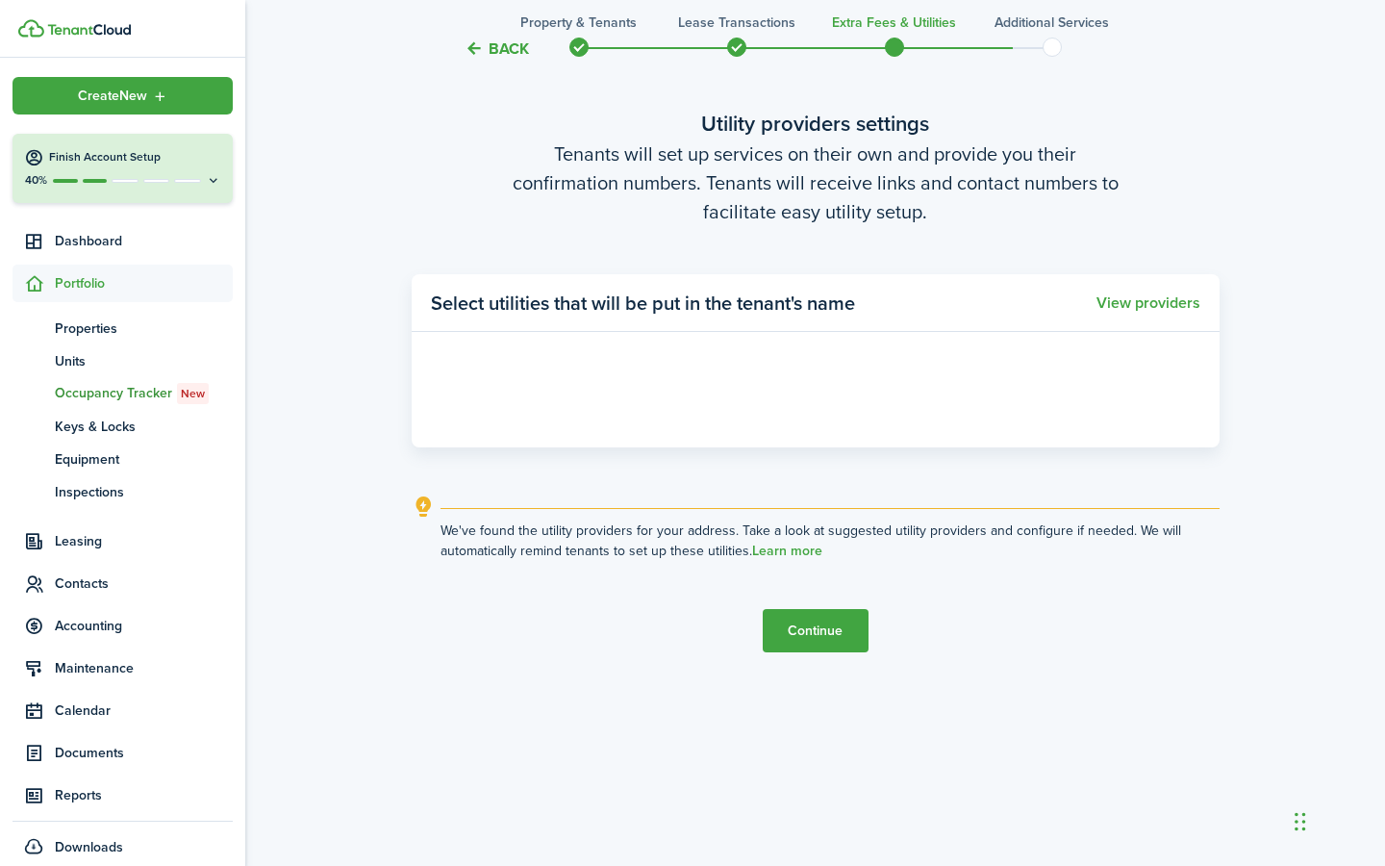
click at [821, 630] on button "Continue" at bounding box center [816, 630] width 106 height 43
click at [798, 625] on button "Continue" at bounding box center [816, 630] width 106 height 43
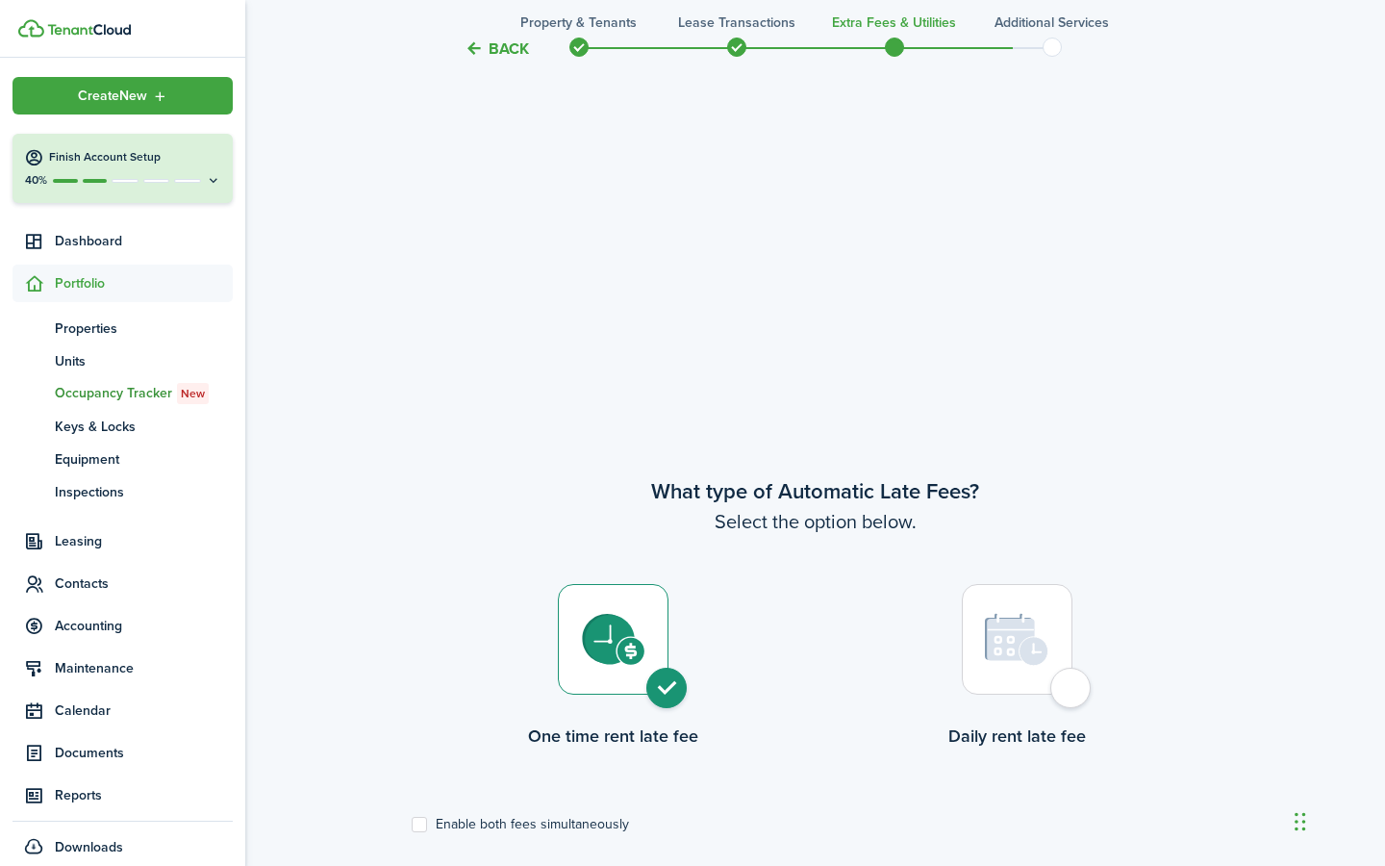
scroll to position [232, 0]
